Goal: Task Accomplishment & Management: Complete application form

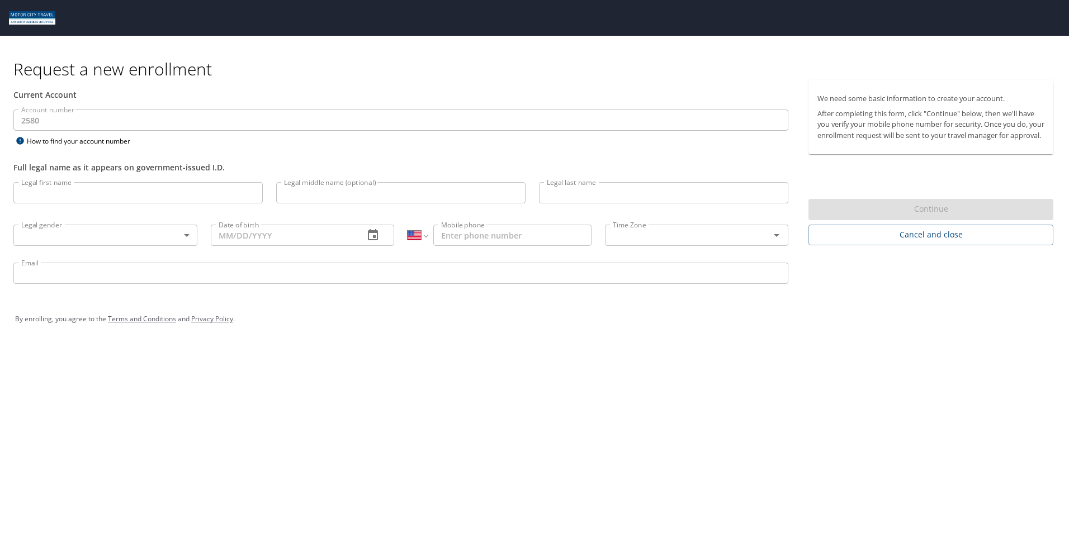
select select "US"
click at [102, 191] on input "Legal first name" at bounding box center [137, 192] width 249 height 21
type input "Mamun"
type input "Uddin"
click at [114, 239] on body "Request a new enrollment Current Account Account number 2580 Account number How…" at bounding box center [534, 266] width 1069 height 533
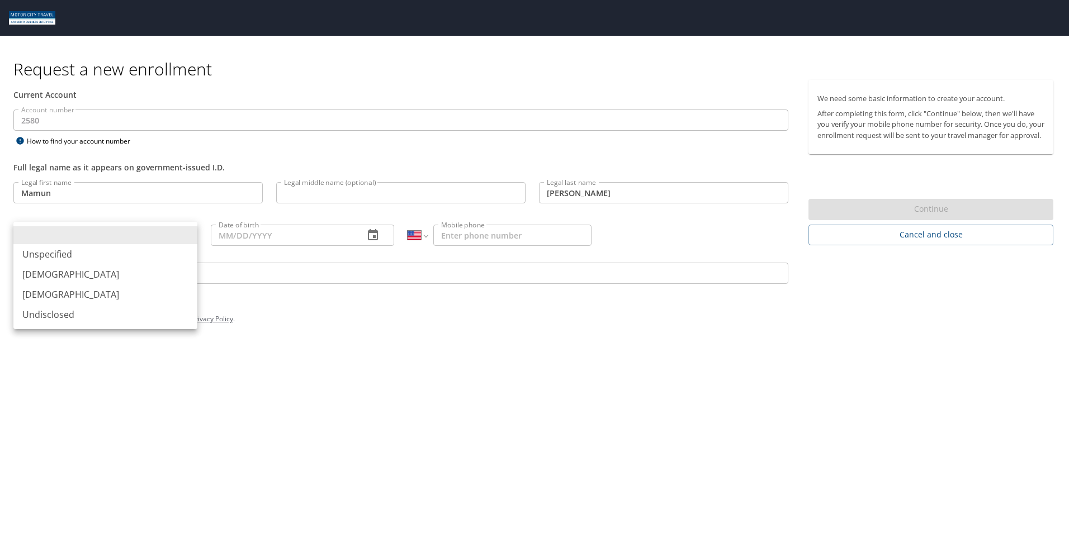
click at [96, 276] on li "Male" at bounding box center [105, 274] width 184 height 20
type input "Male"
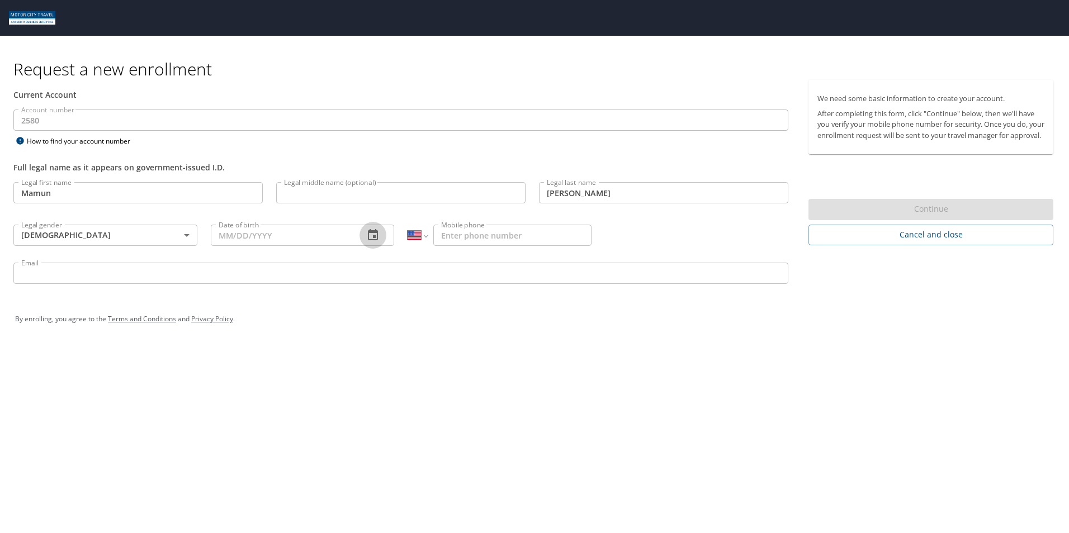
click at [375, 231] on icon "button" at bounding box center [373, 234] width 10 height 11
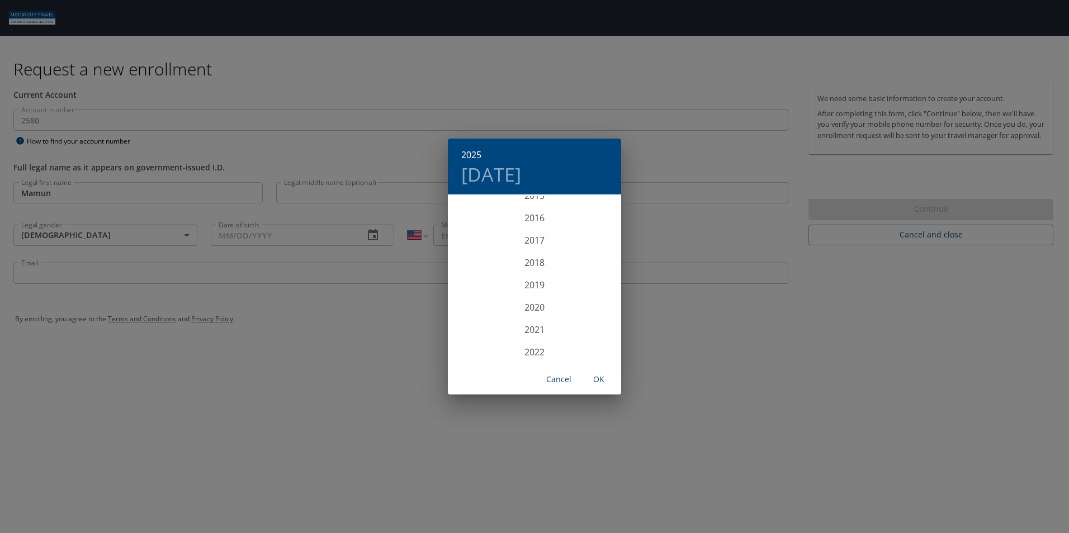
scroll to position [2582, 0]
click at [712, 306] on div "2025 Fri, Oct 10 1899 1900 1901 1902 1903 1904 1905 1906 1907 1908 1909 1910 19…" at bounding box center [534, 266] width 1069 height 533
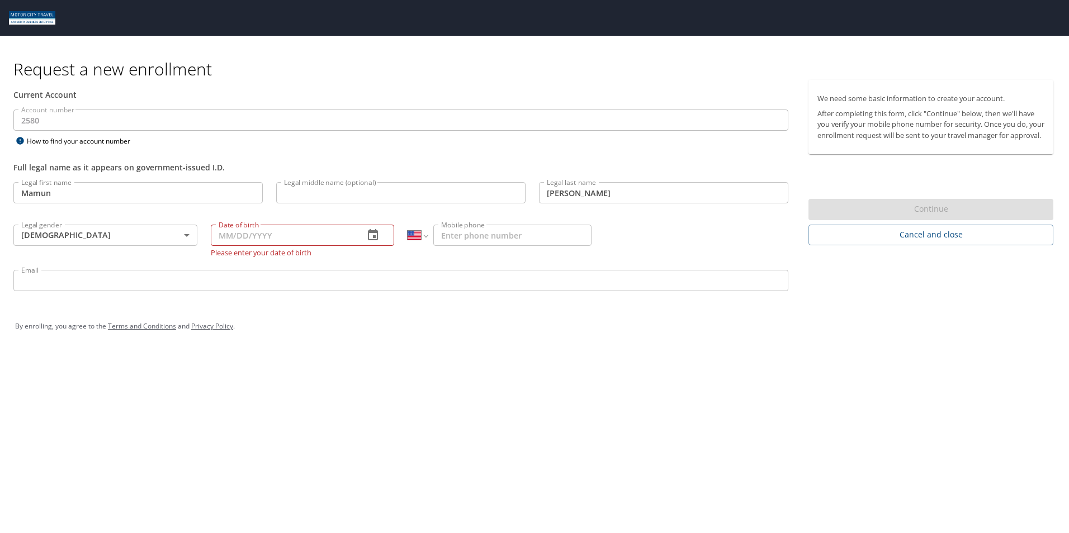
click at [228, 237] on input "Date of birth" at bounding box center [283, 235] width 145 height 21
type input "02/28/1998"
click at [412, 360] on div "Request a new enrollment Current Account Account number 2580 Account number How…" at bounding box center [534, 266] width 1069 height 533
click at [457, 238] on input "Mobile phone" at bounding box center [512, 235] width 158 height 21
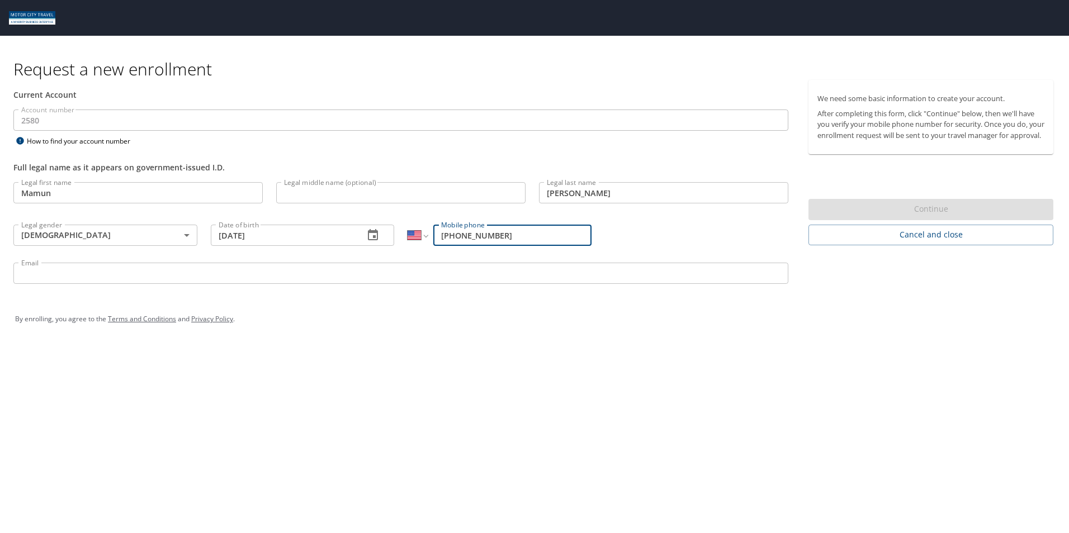
type input "(313) 806-9743"
click at [527, 310] on div "By enrolling, you agree to the Terms and Conditions and Privacy Policy ." at bounding box center [534, 319] width 1038 height 28
click at [430, 275] on input "Email" at bounding box center [400, 273] width 775 height 21
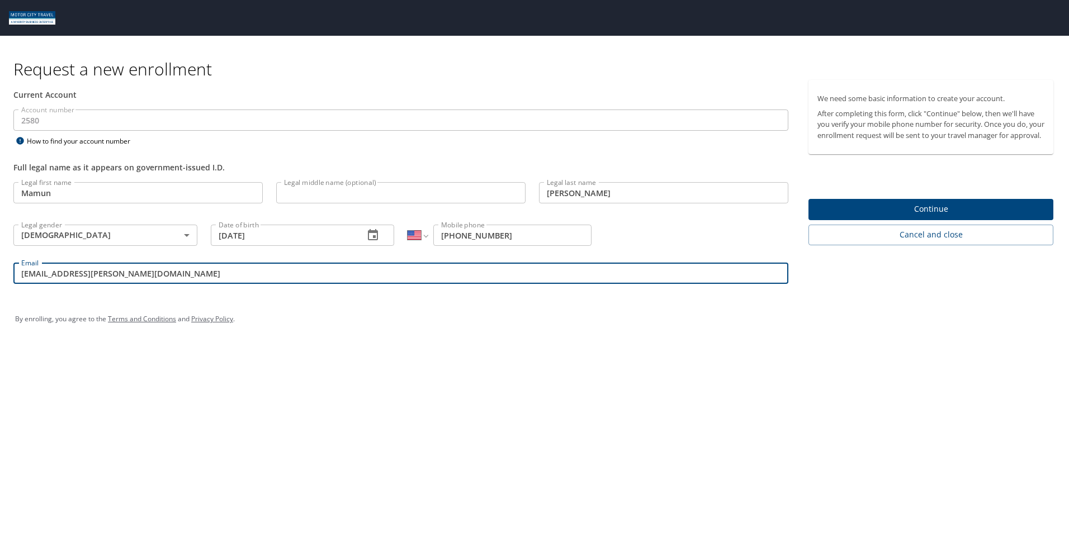
type input "Mamun.uddin@usfarathane.com"
click at [477, 348] on div "Request a new enrollment Current Account Account number 2580 Account number How…" at bounding box center [534, 266] width 1069 height 533
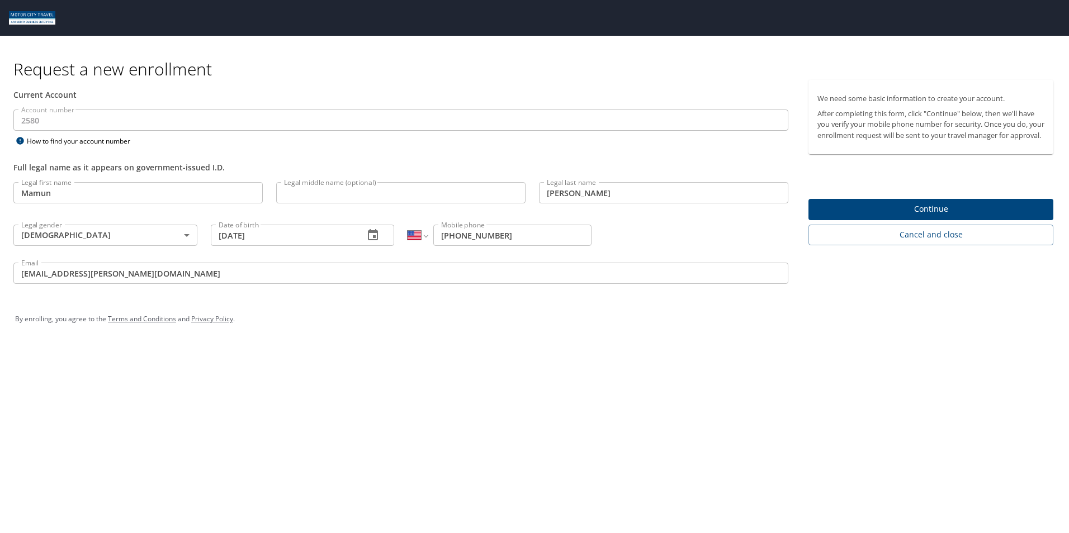
click at [889, 216] on span "Continue" at bounding box center [930, 209] width 227 height 14
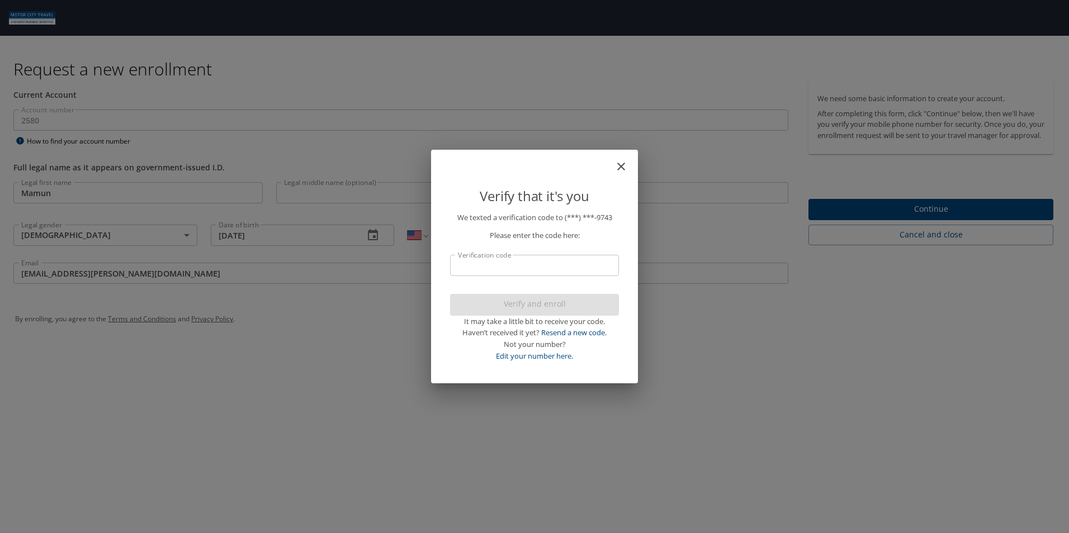
click at [594, 264] on input "Verification code" at bounding box center [534, 265] width 169 height 21
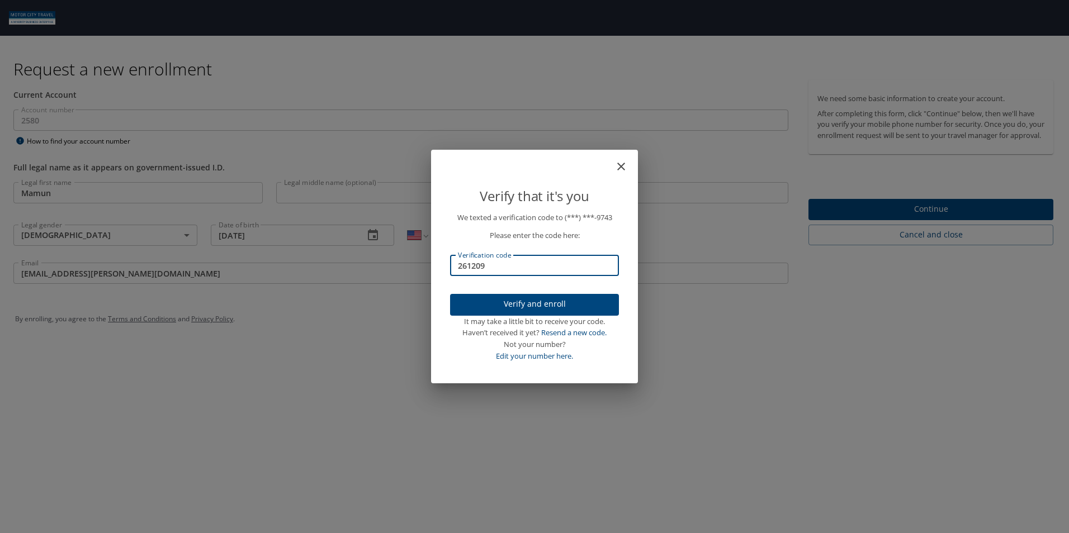
type input "261209"
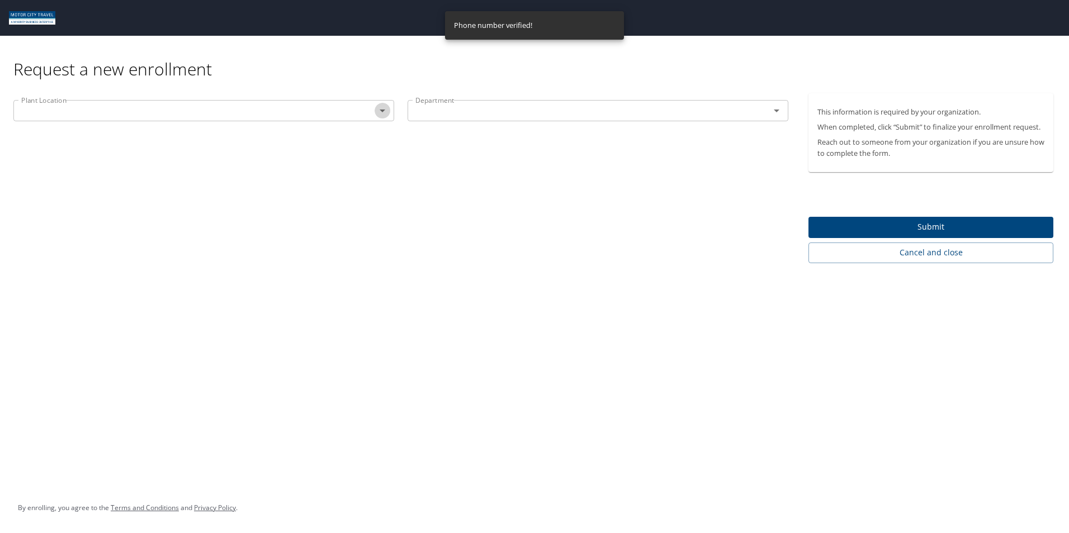
click at [376, 112] on icon "Open" at bounding box center [382, 110] width 13 height 13
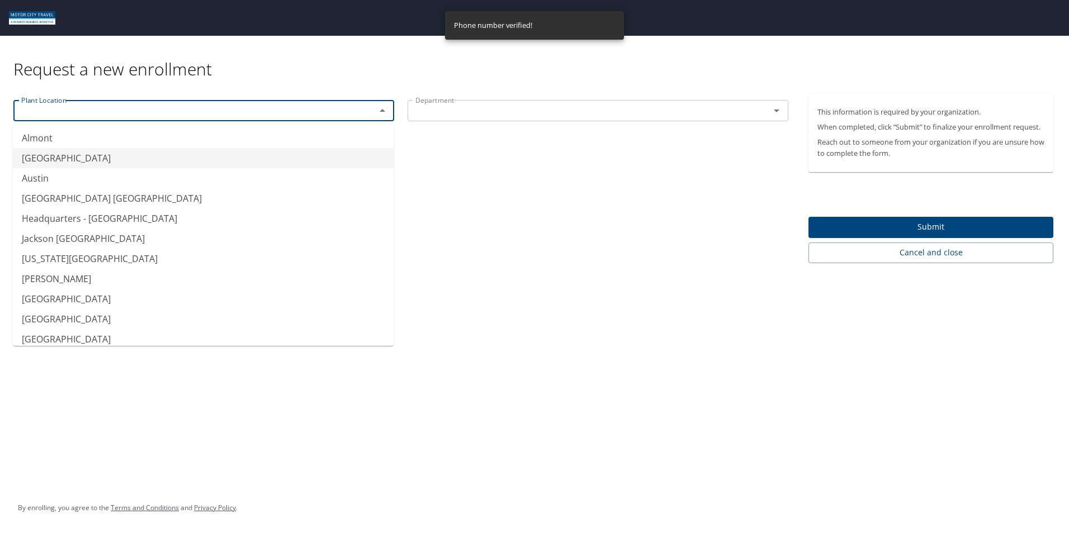
click at [281, 151] on li "Auburn Hills" at bounding box center [203, 158] width 381 height 20
type input "Auburn Hills"
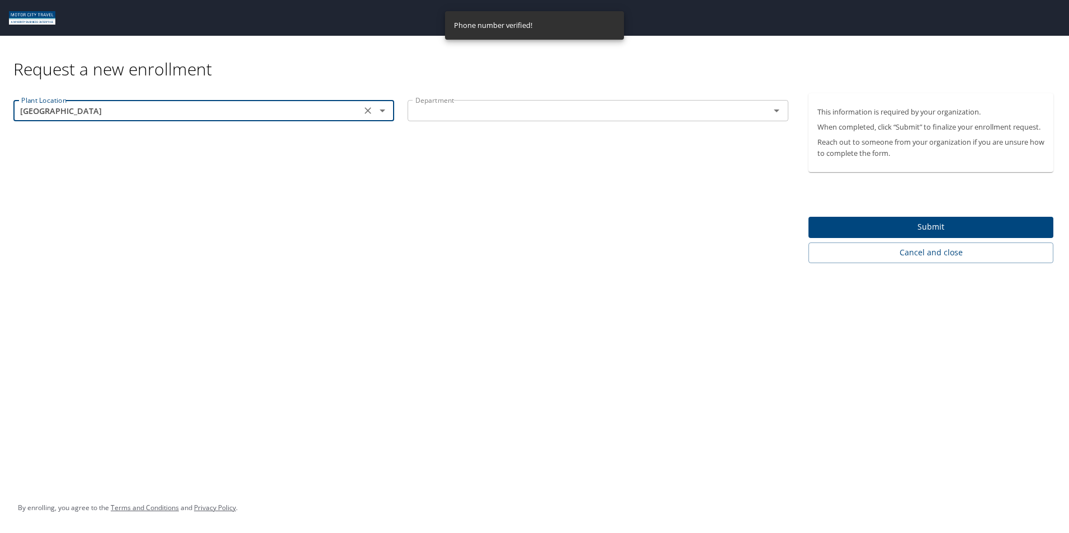
click at [494, 112] on input "text" at bounding box center [581, 110] width 341 height 15
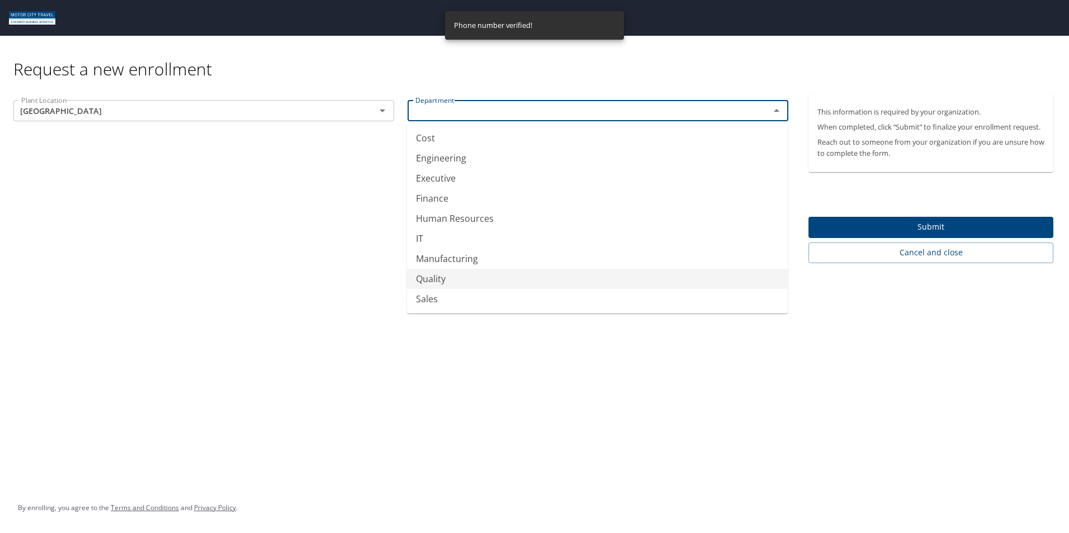
click at [456, 278] on li "Quality" at bounding box center [597, 279] width 381 height 20
type input "Quality"
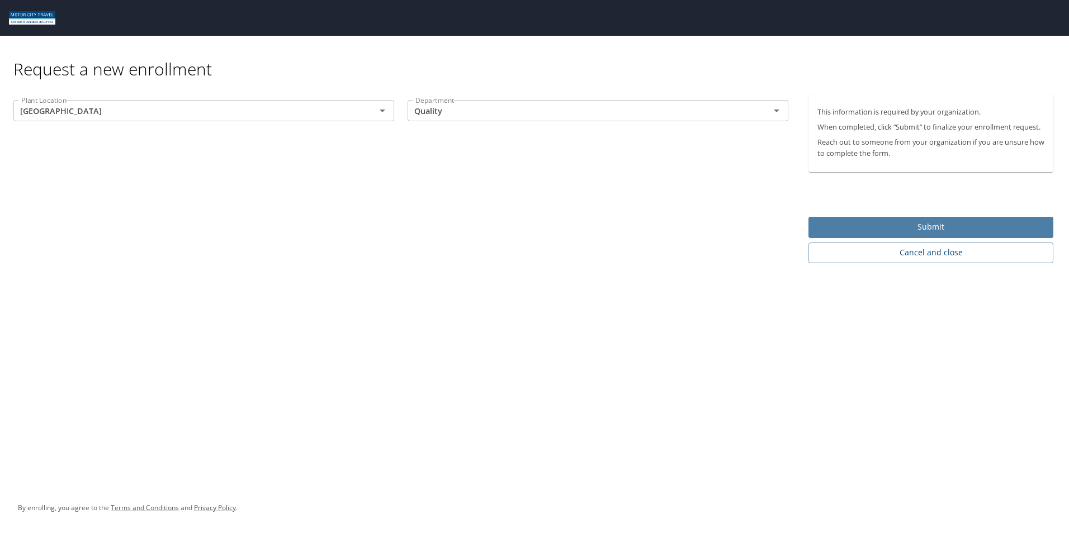
click at [826, 219] on button "Submit" at bounding box center [930, 228] width 245 height 22
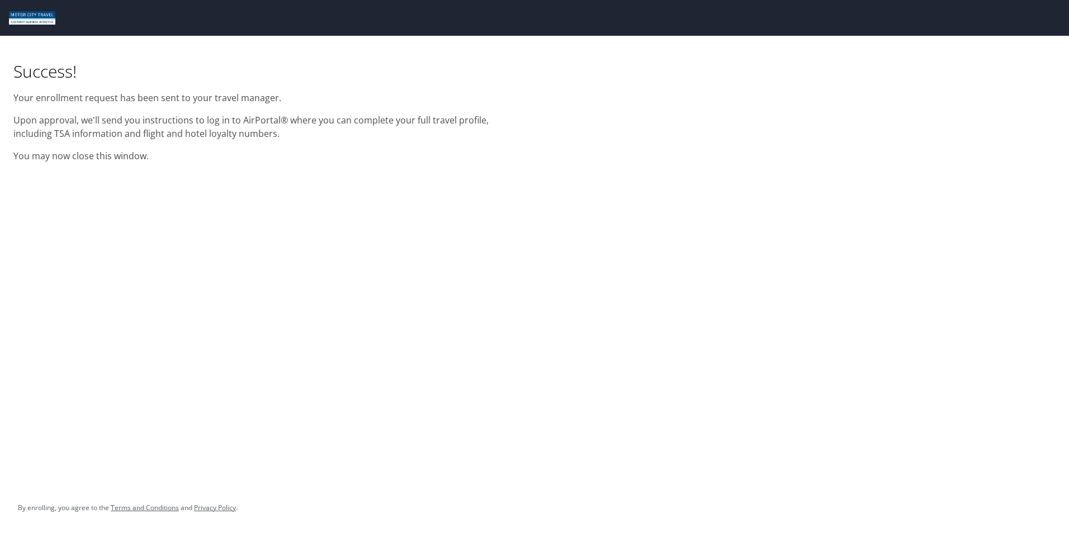
click at [131, 158] on p "You may now close this window." at bounding box center [266, 155] width 507 height 13
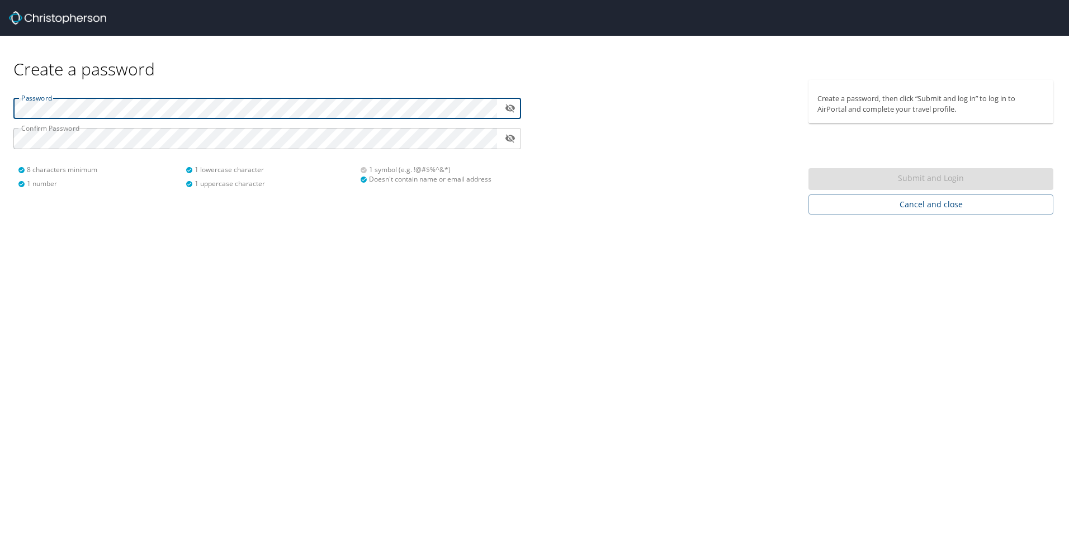
click at [18, 87] on div "Password ​ Confirm Password ​ 8 characters minimum 1 number 1 lowercase charact…" at bounding box center [267, 138] width 521 height 117
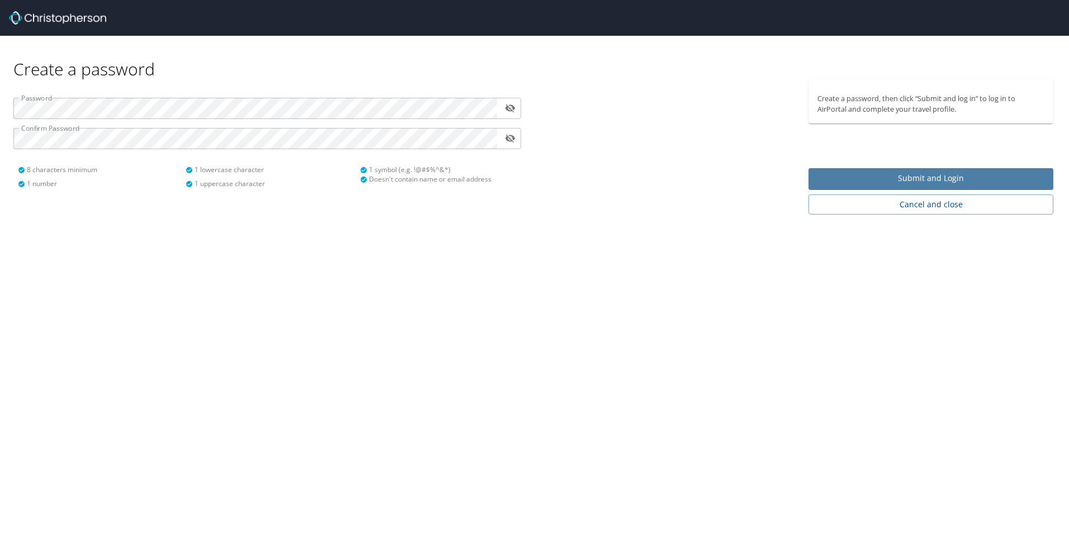
click at [821, 185] on span "Submit and Login" at bounding box center [930, 179] width 227 height 14
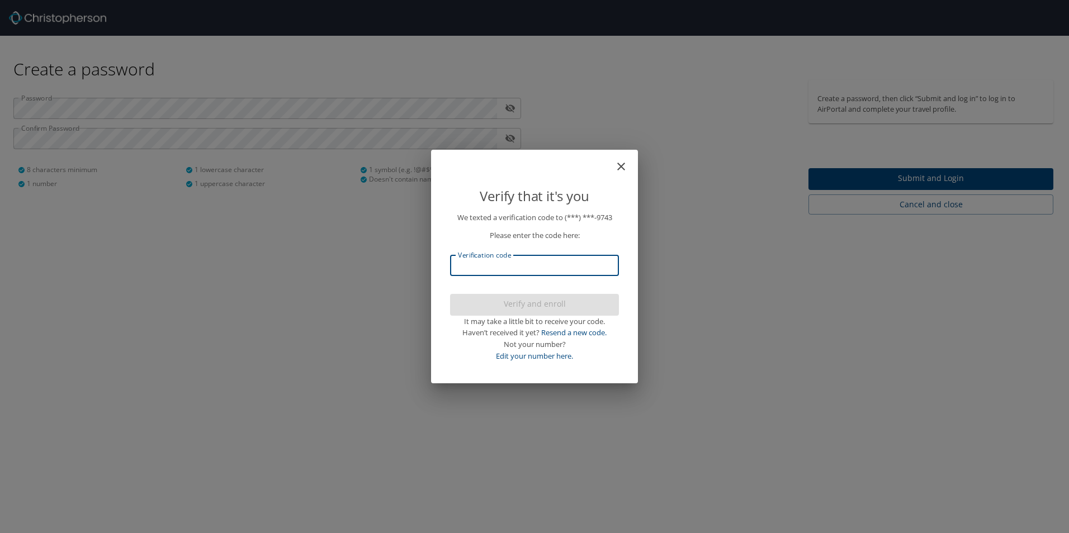
click at [585, 261] on input "Verification code" at bounding box center [534, 265] width 169 height 21
type input "619928"
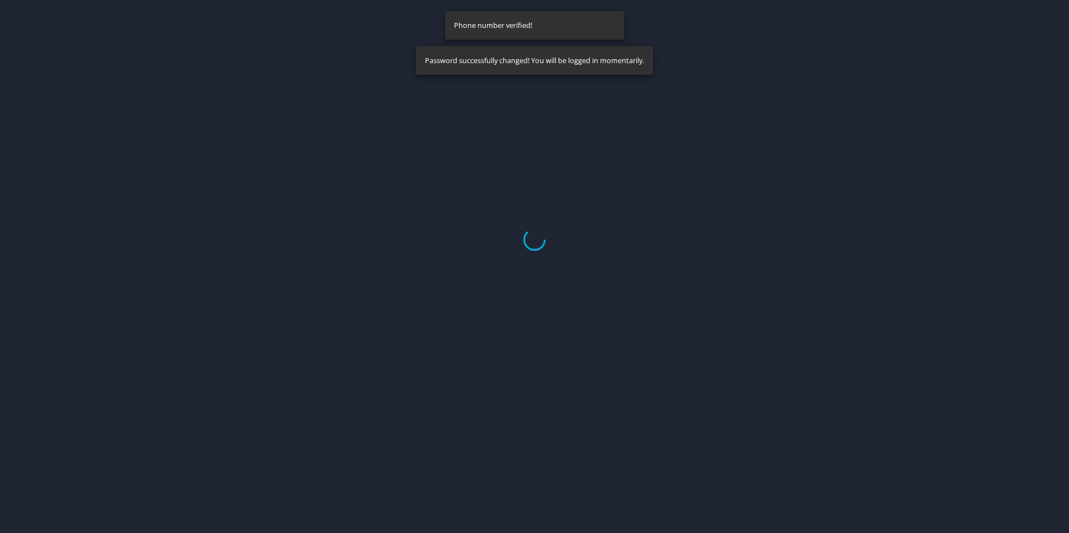
select select "US"
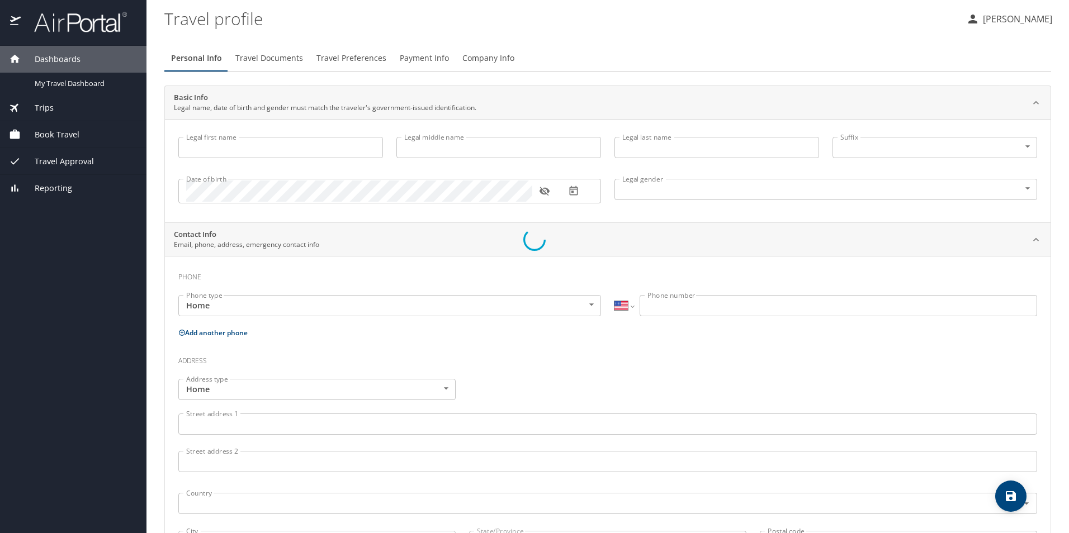
type input "Mamun"
type input "Uddin"
type input "Male"
select select "US"
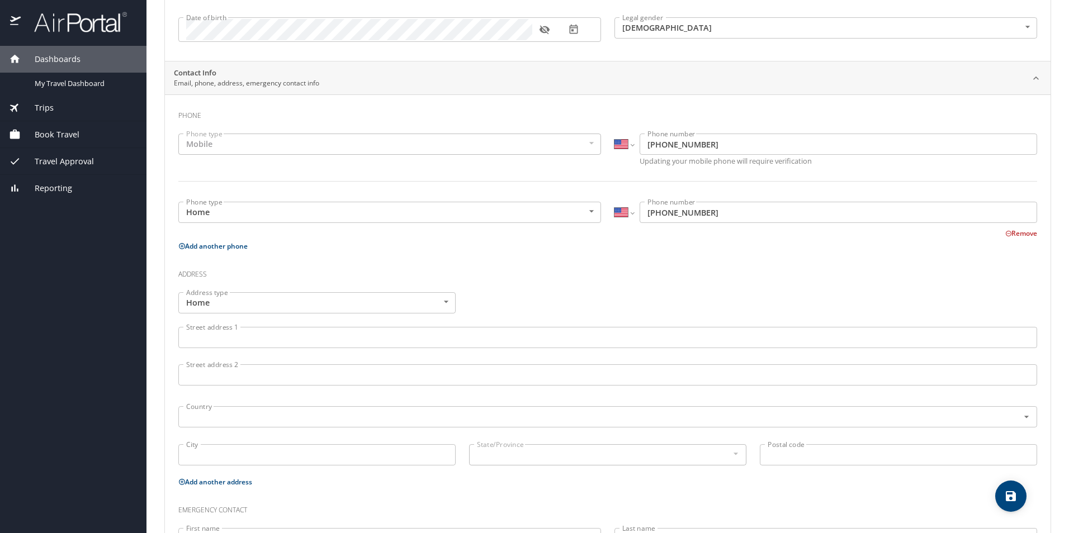
scroll to position [168, 0]
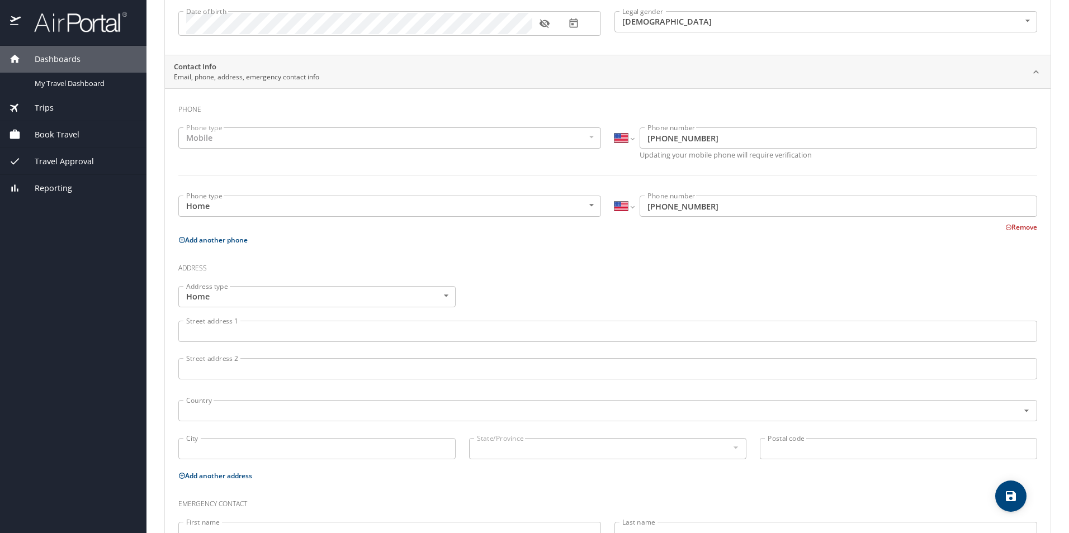
click at [288, 206] on body "Dashboards My Travel Dashboard Trips Current / Future Trips Past Trips Trips Mi…" at bounding box center [534, 266] width 1069 height 533
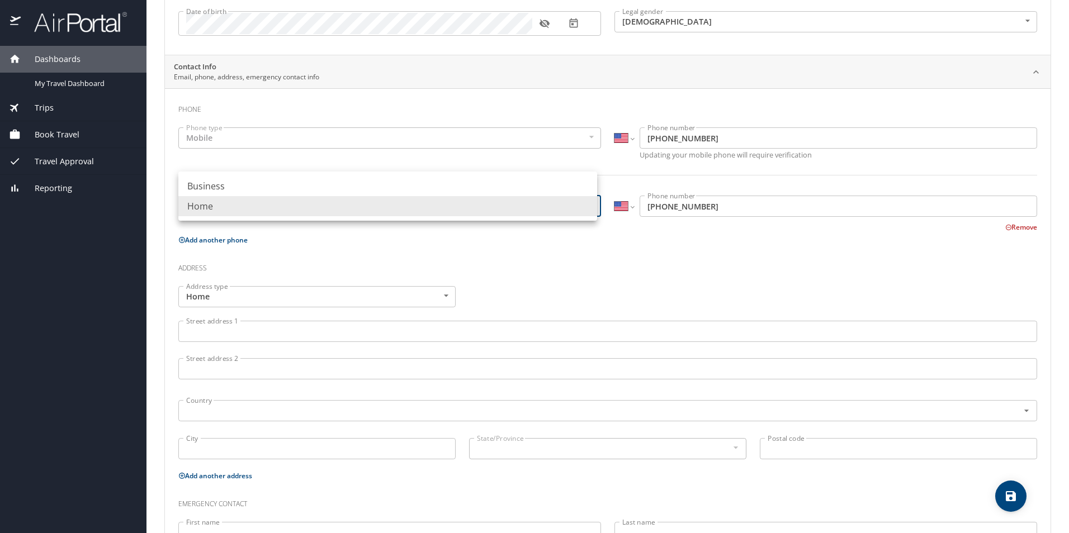
click at [631, 277] on div at bounding box center [534, 266] width 1069 height 533
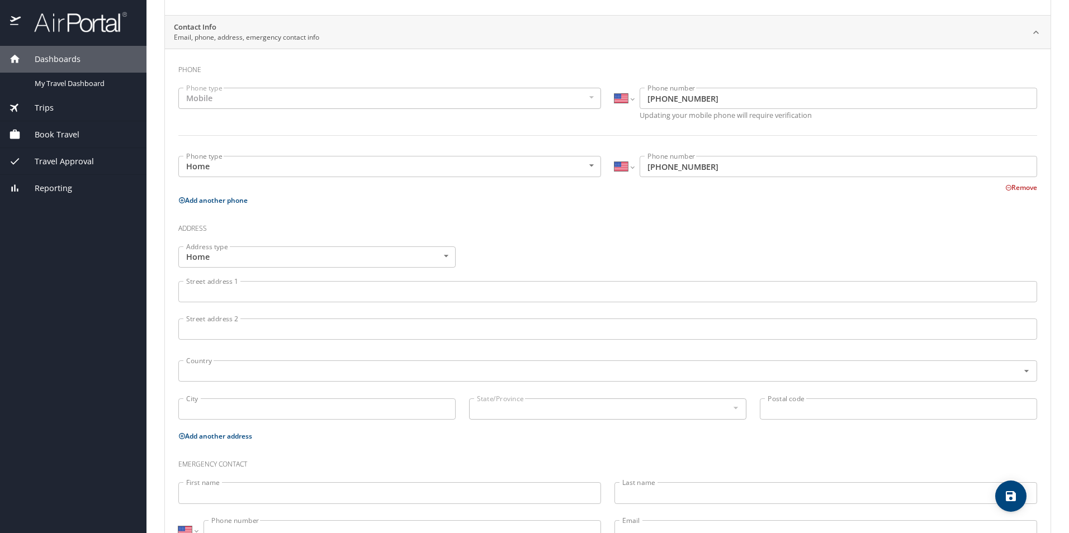
scroll to position [224, 0]
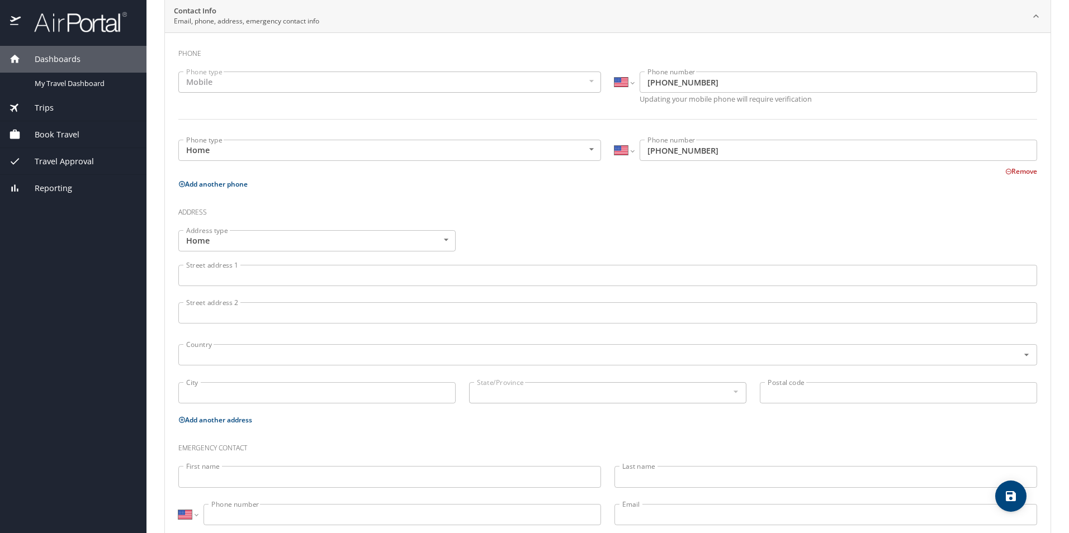
click at [269, 272] on input "Street address 1" at bounding box center [607, 275] width 858 height 21
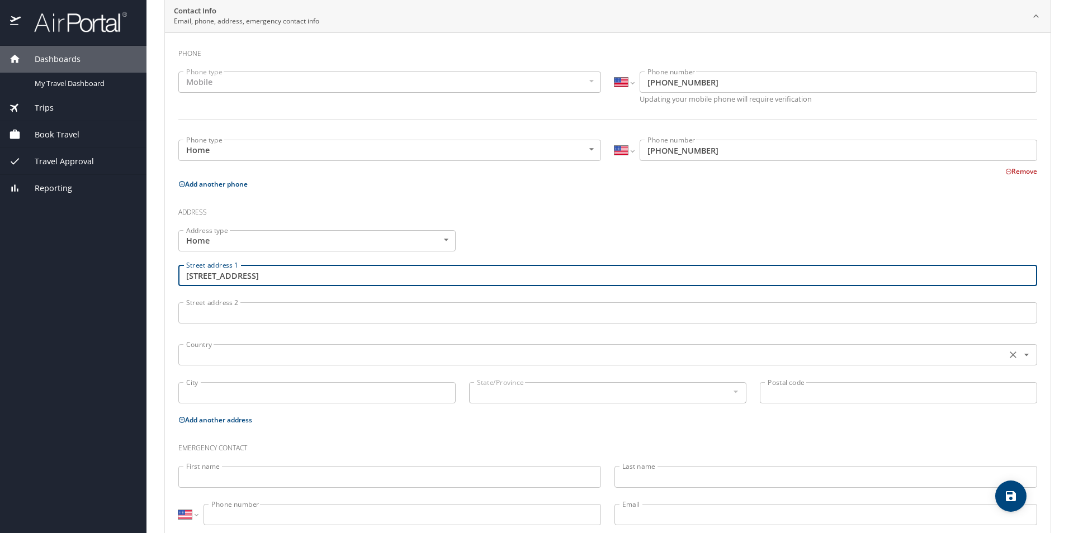
type input "2891 Powderhorn Ridge Rd"
click at [254, 362] on input "text" at bounding box center [591, 355] width 819 height 15
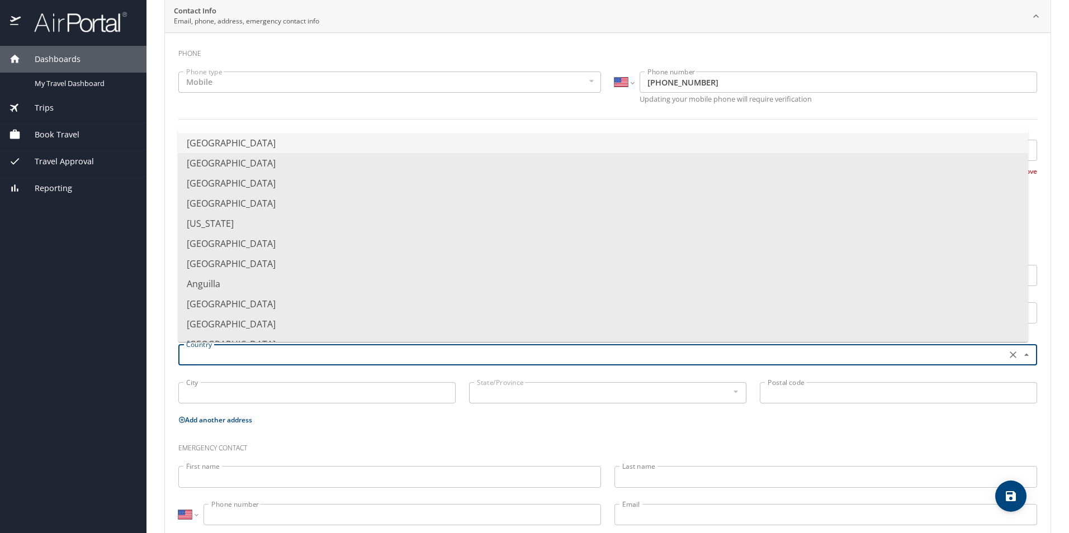
click at [260, 146] on li "United States of America" at bounding box center [603, 143] width 850 height 20
type input "United States of America"
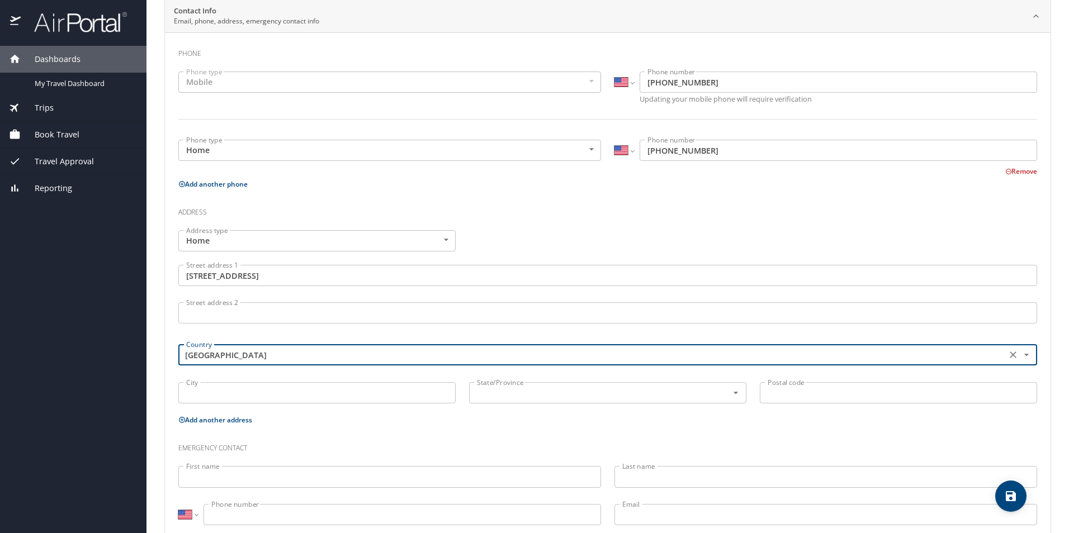
click at [255, 390] on input "City" at bounding box center [316, 392] width 277 height 21
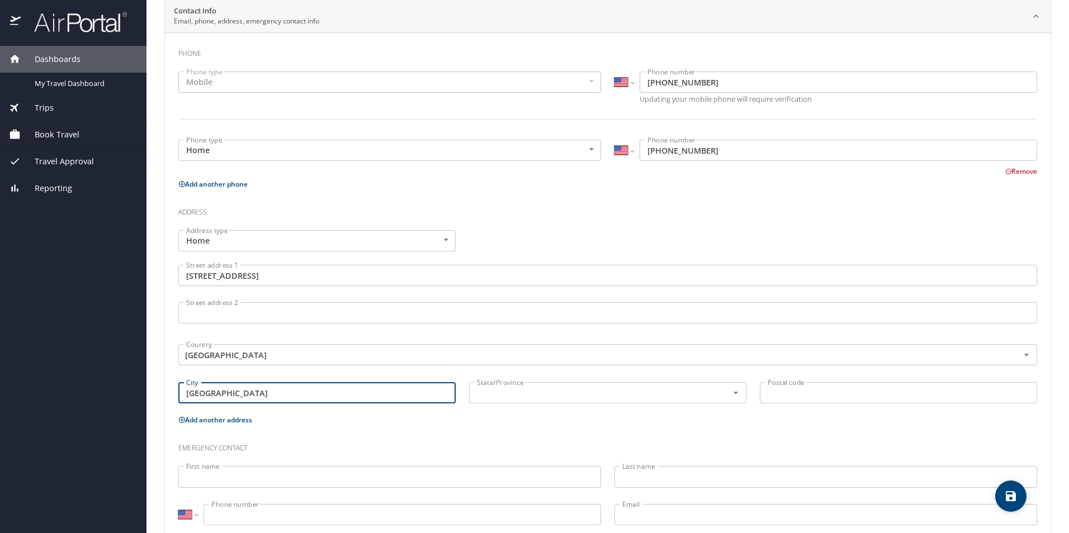
type input "Rochester Hills"
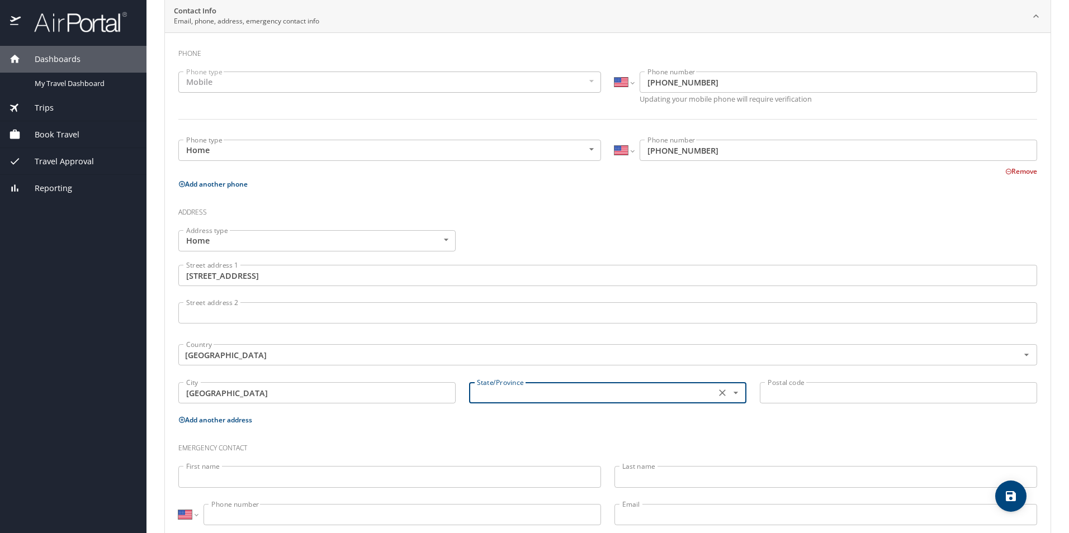
click at [731, 397] on icon "Open" at bounding box center [735, 392] width 11 height 11
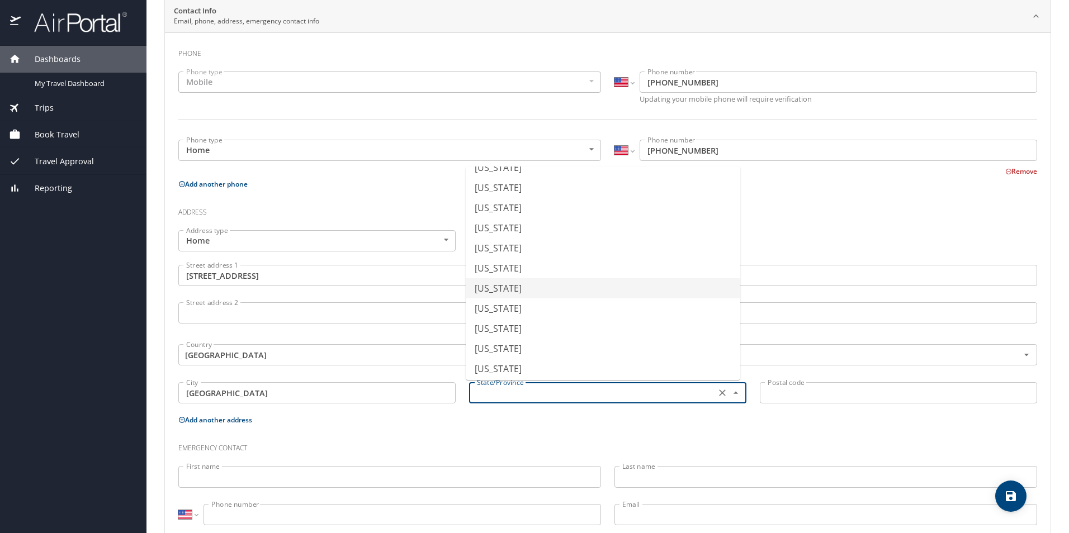
click at [564, 298] on li "Michigan" at bounding box center [603, 288] width 274 height 20
type input "Michigan"
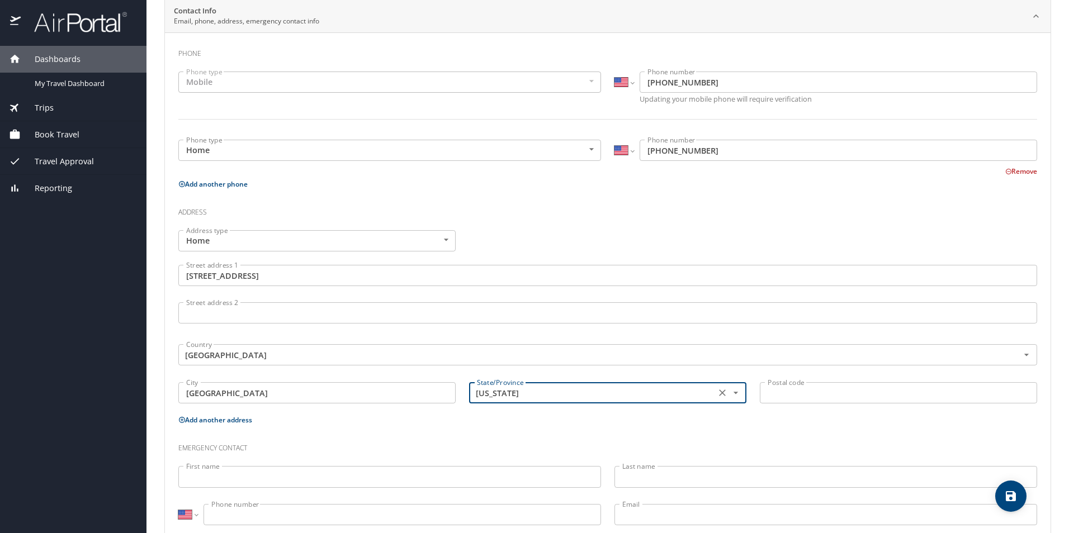
click at [819, 395] on input "Postal code" at bounding box center [898, 392] width 277 height 21
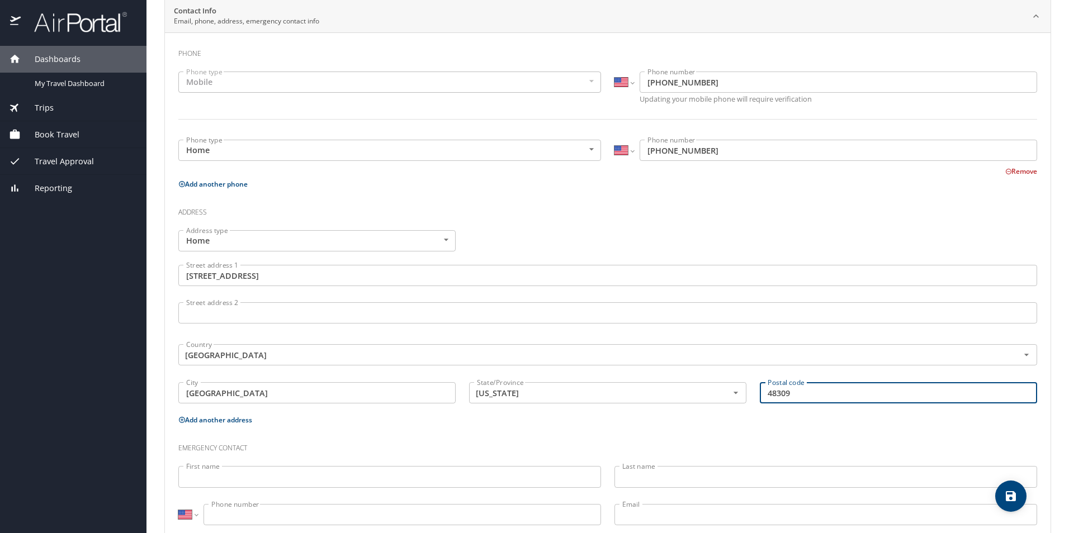
type input "48309"
click at [583, 438] on h3 "Emergency contact" at bounding box center [607, 445] width 858 height 19
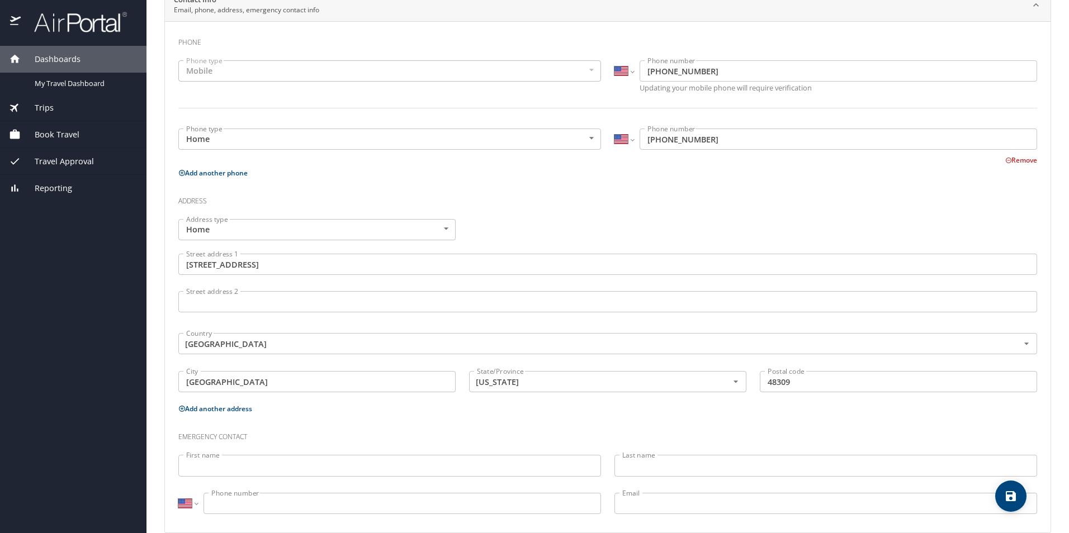
scroll to position [253, 0]
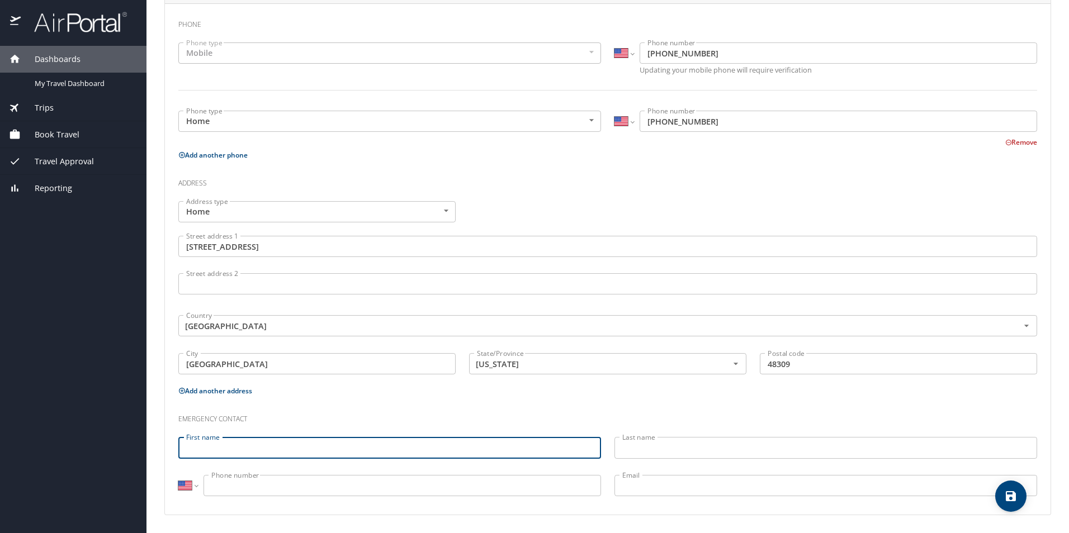
click at [462, 444] on input "First name" at bounding box center [389, 447] width 423 height 21
type input "Mashud"
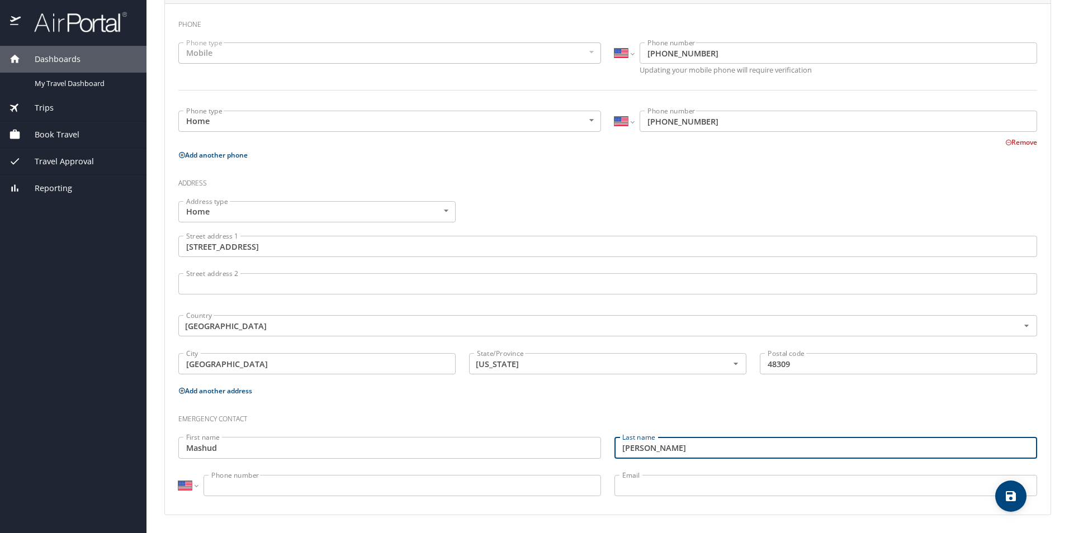
type input "Uddin"
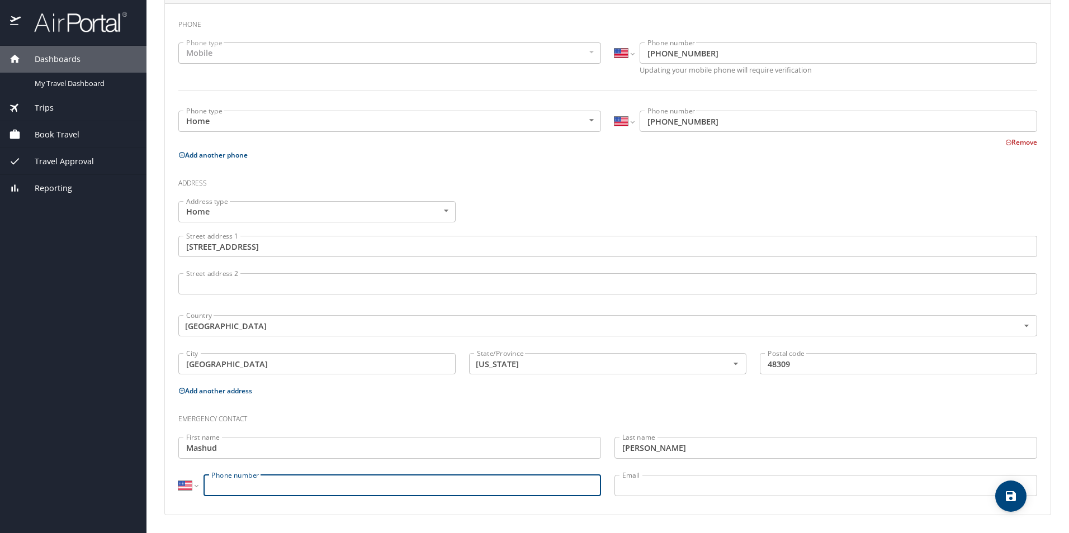
click at [463, 481] on input "Phone number" at bounding box center [401, 485] width 397 height 21
type input "(313) 241-3769"
click at [1003, 490] on span "save" at bounding box center [1010, 496] width 31 height 13
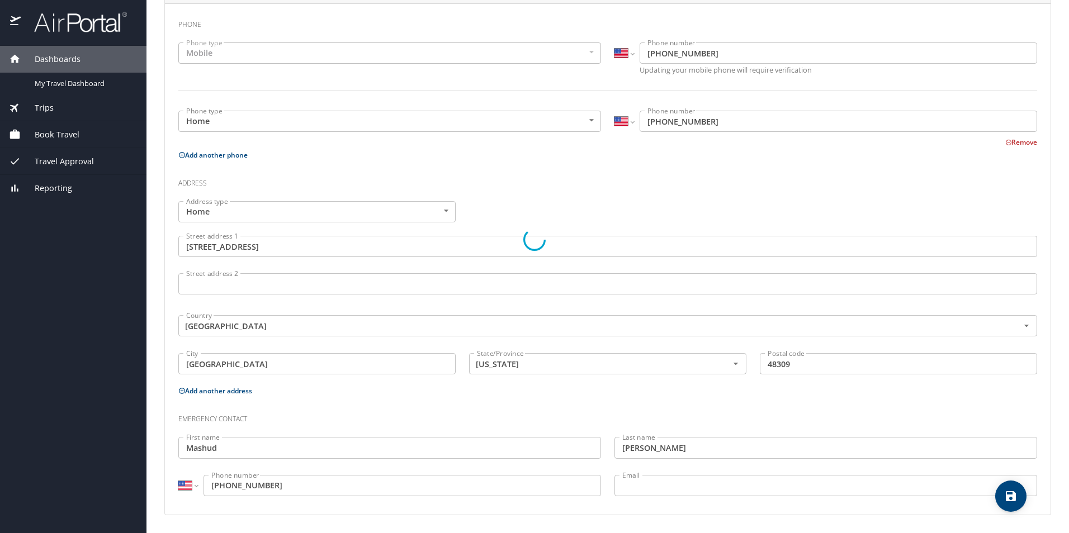
select select "US"
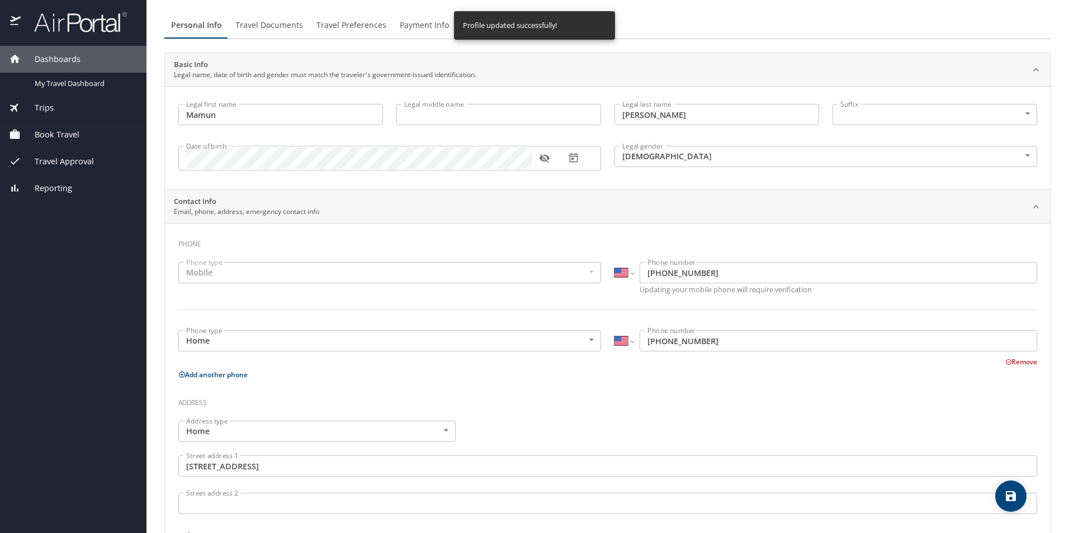
scroll to position [0, 0]
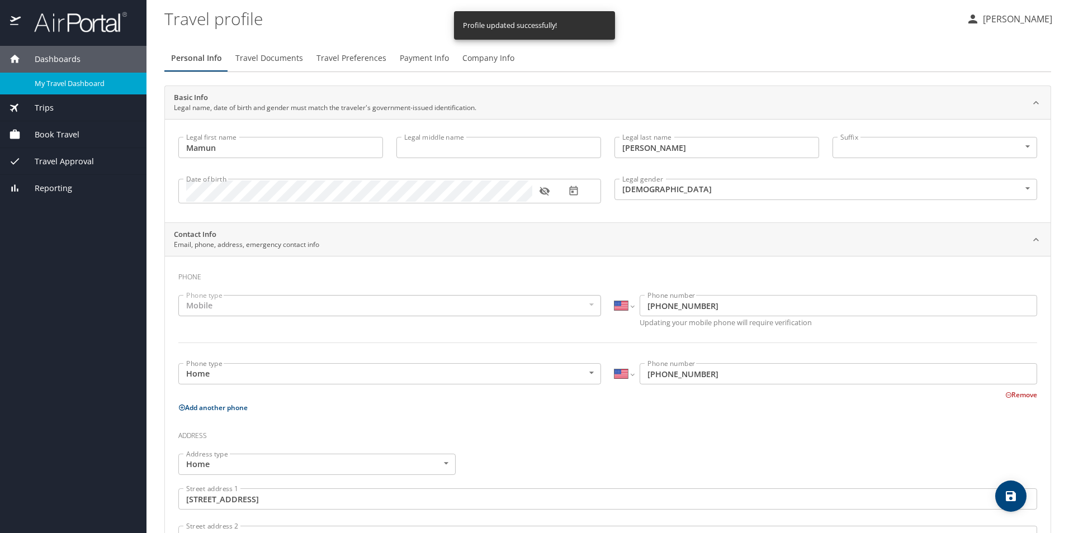
click at [99, 89] on div "My Travel Dashboard" at bounding box center [73, 83] width 129 height 13
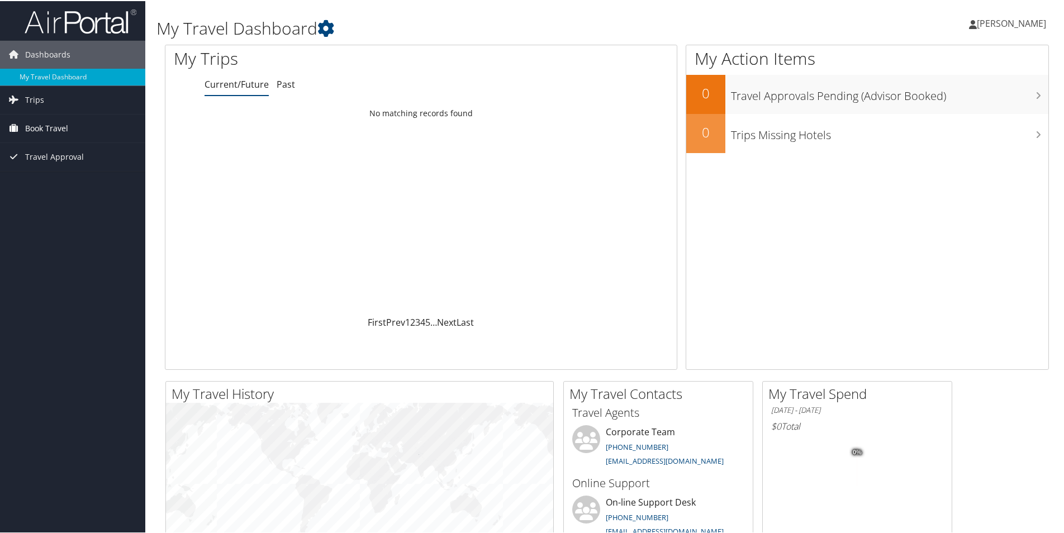
click at [87, 134] on link "Book Travel" at bounding box center [72, 127] width 145 height 28
click at [103, 153] on link "Agent Booking Request" at bounding box center [72, 149] width 145 height 17
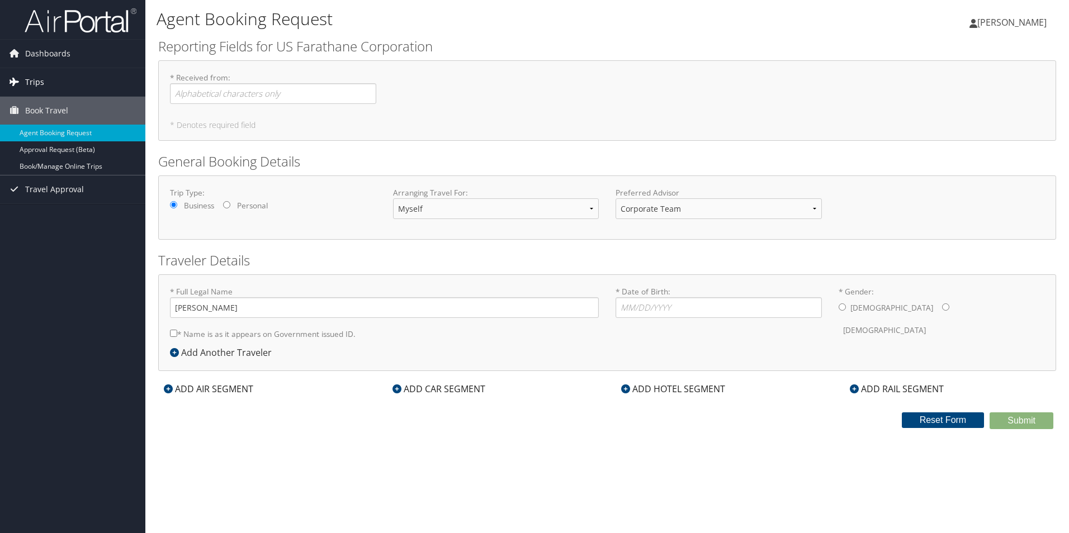
click at [44, 89] on link "Trips" at bounding box center [72, 82] width 145 height 28
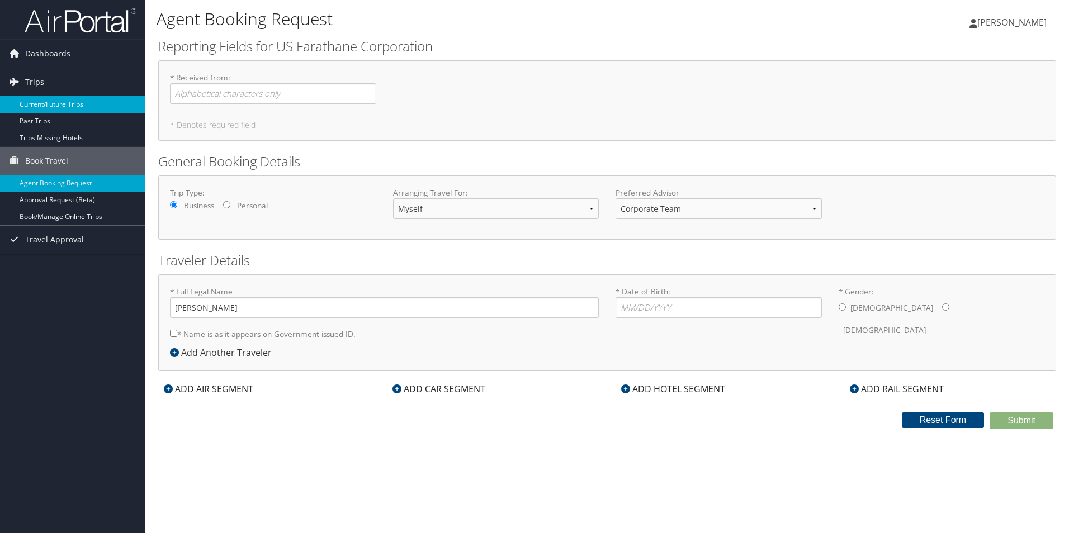
click at [54, 103] on link "Current/Future Trips" at bounding box center [72, 104] width 145 height 17
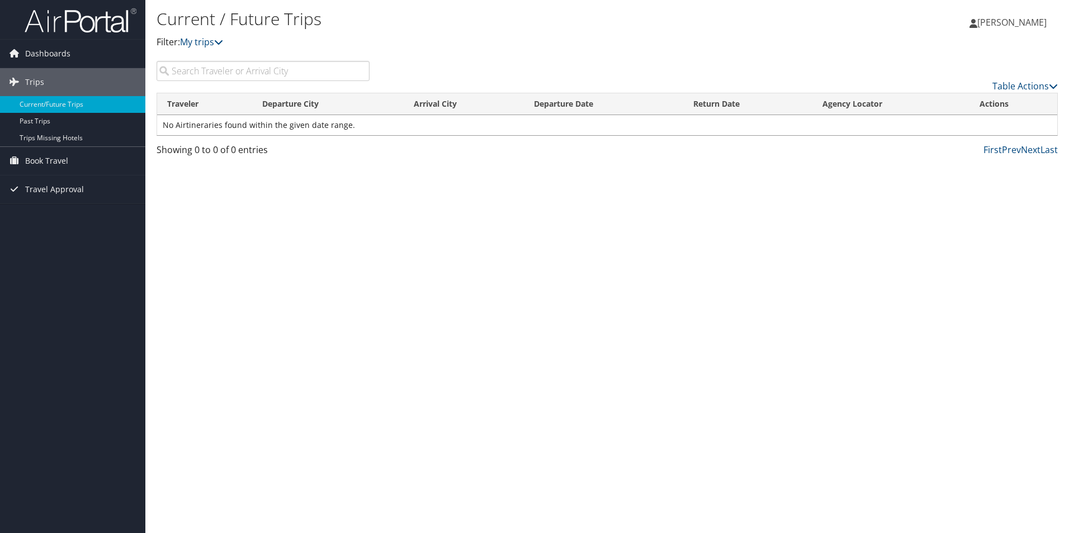
click at [277, 78] on input "search" at bounding box center [262, 71] width 213 height 20
type input "aust"
click at [63, 83] on link "Trips" at bounding box center [72, 82] width 145 height 28
click at [66, 49] on span "Dashboards" at bounding box center [47, 54] width 45 height 28
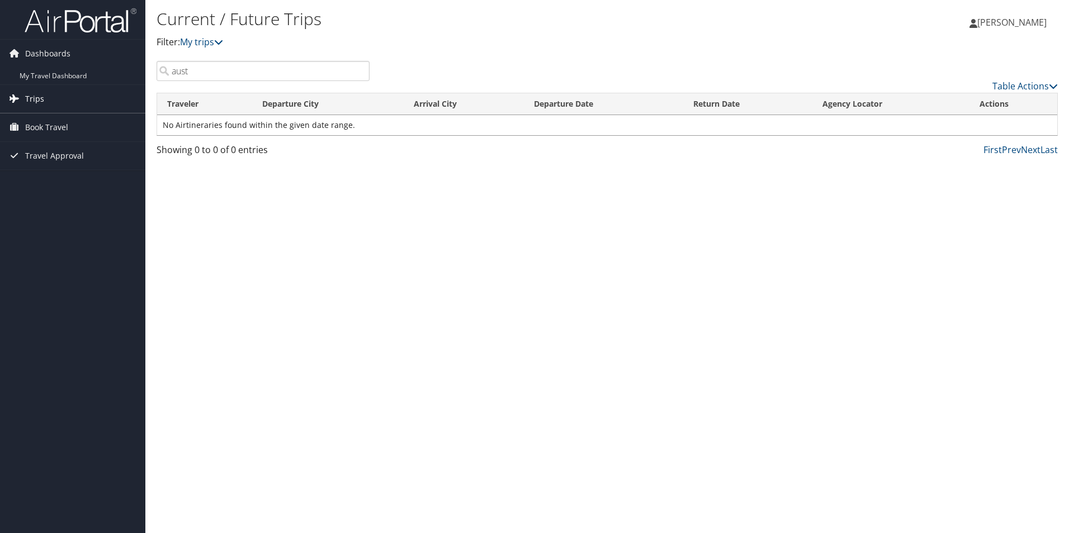
click at [52, 96] on link "Trips" at bounding box center [72, 99] width 145 height 28
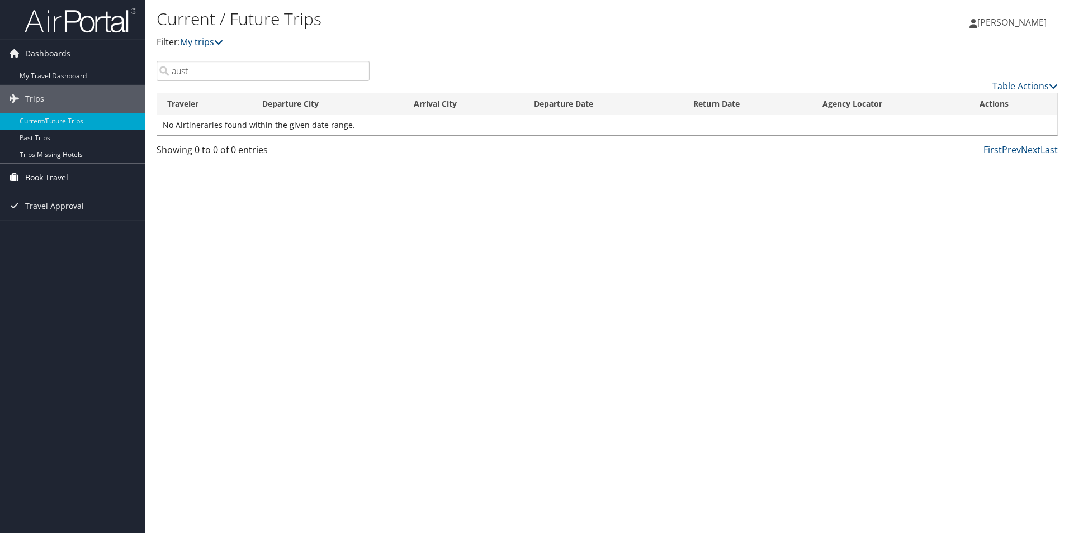
click at [83, 176] on link "Book Travel" at bounding box center [72, 178] width 145 height 28
click at [96, 230] on link "Book/Manage Online Trips" at bounding box center [72, 233] width 145 height 17
click at [992, 28] on span "[PERSON_NAME]" at bounding box center [1011, 22] width 69 height 12
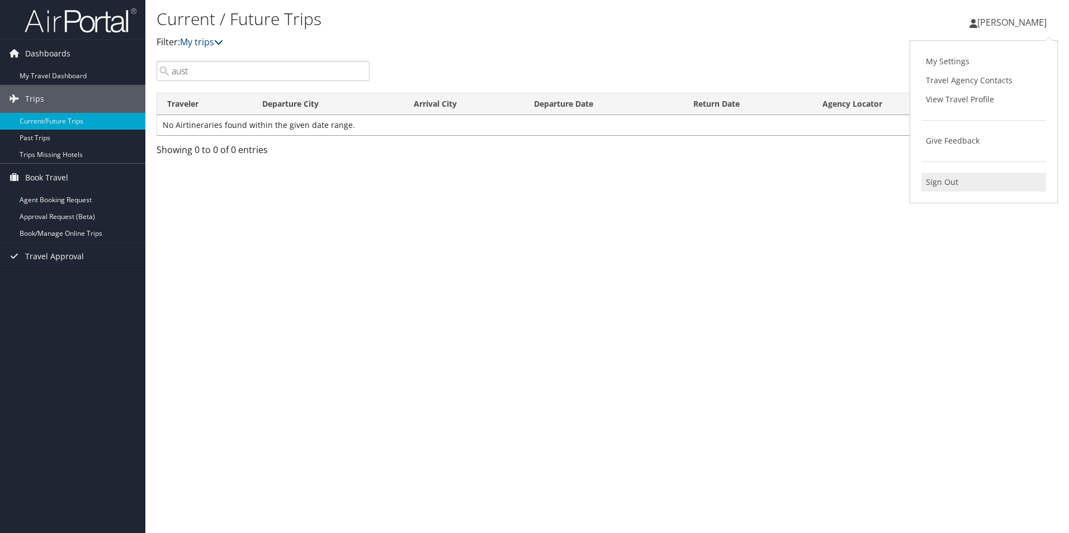
click at [961, 177] on link "Sign Out" at bounding box center [983, 182] width 125 height 19
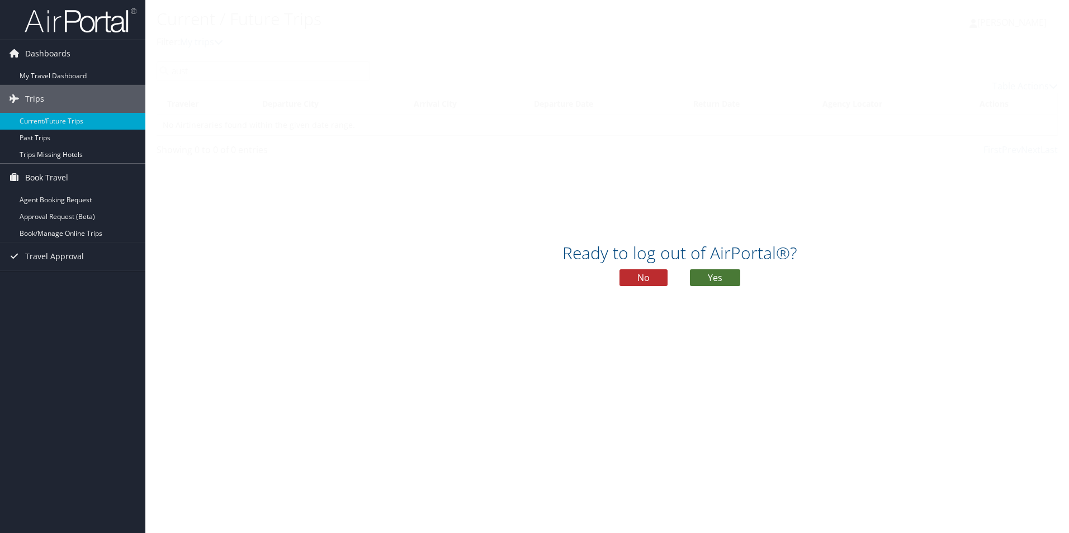
click at [711, 278] on button "Yes" at bounding box center [715, 277] width 50 height 17
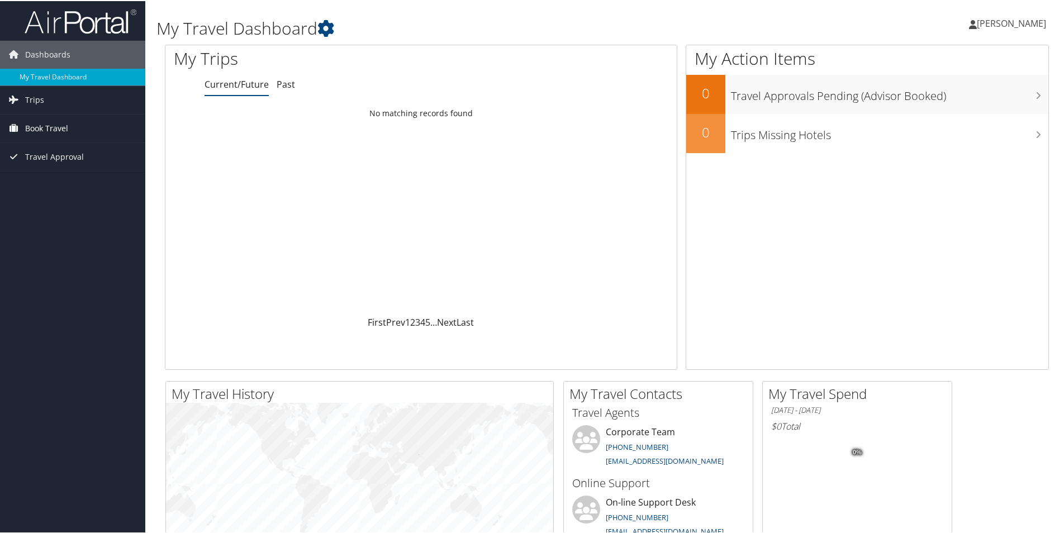
click at [82, 133] on link "Book Travel" at bounding box center [72, 127] width 145 height 28
click at [86, 179] on link "Book/Manage Online Trips" at bounding box center [72, 183] width 145 height 17
